Goal: Find specific page/section: Find specific page/section

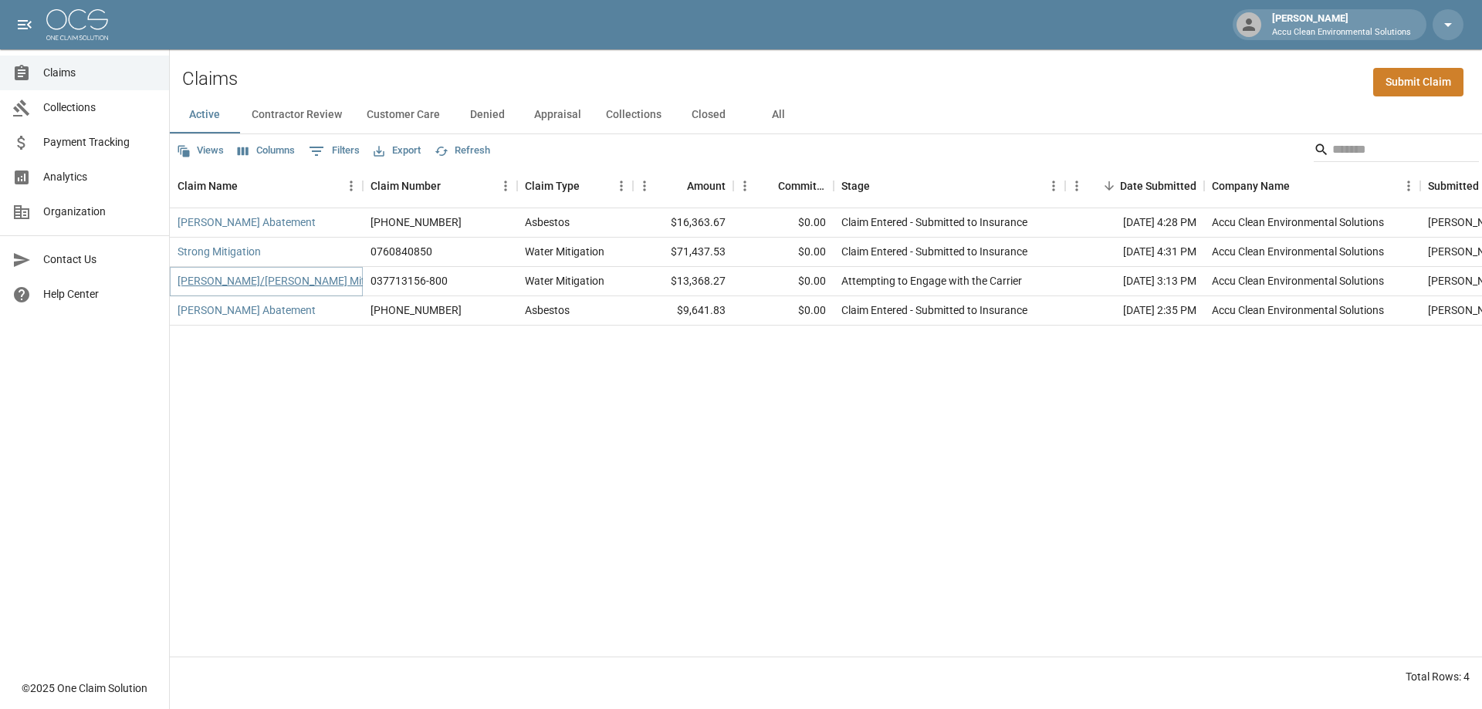
click at [326, 289] on link "[PERSON_NAME]/[PERSON_NAME] Mitigation" at bounding box center [288, 280] width 221 height 15
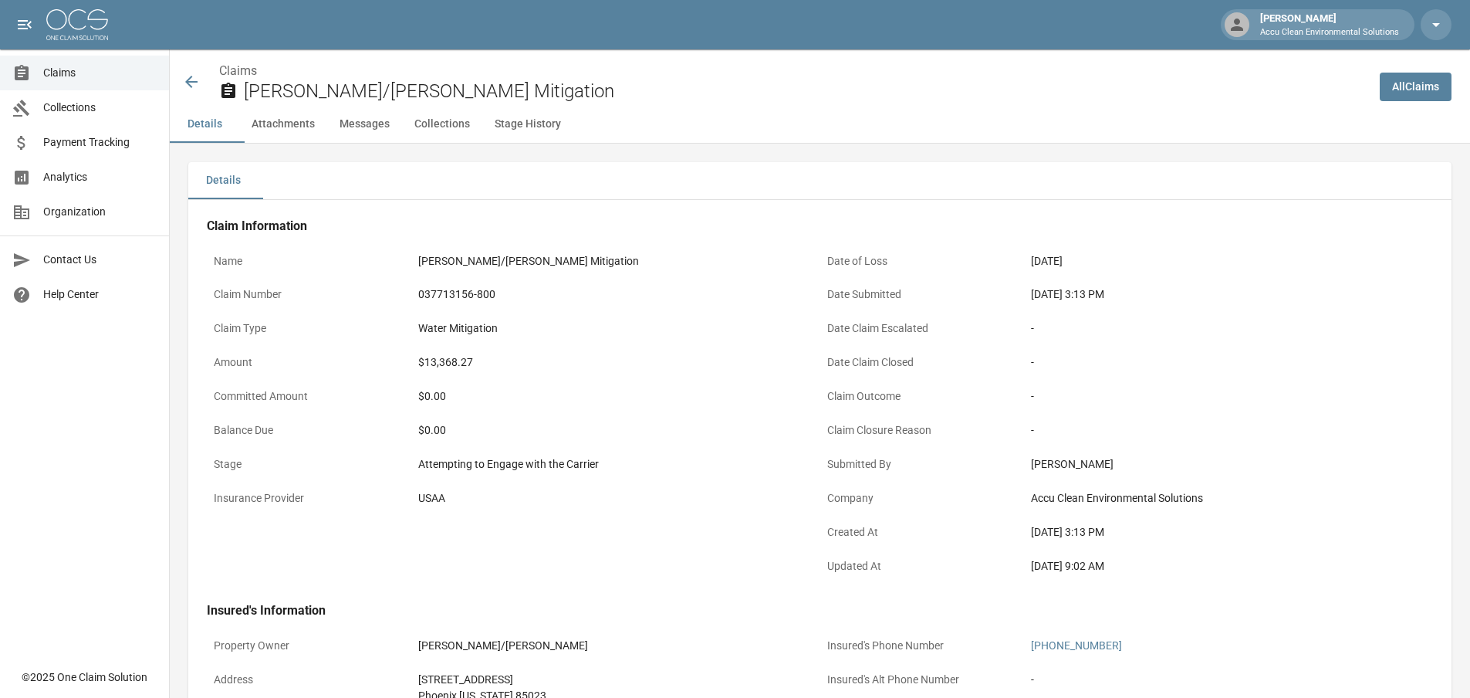
click at [199, 91] on icon at bounding box center [191, 82] width 19 height 19
